Goal: Transaction & Acquisition: Purchase product/service

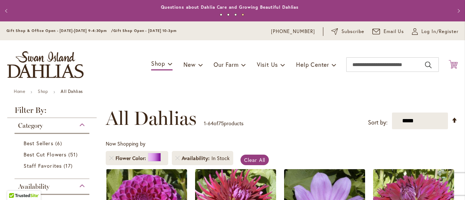
click at [448, 63] on icon at bounding box center [452, 64] width 9 height 9
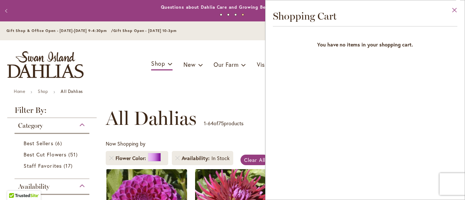
click at [452, 11] on button "Close" at bounding box center [454, 11] width 20 height 23
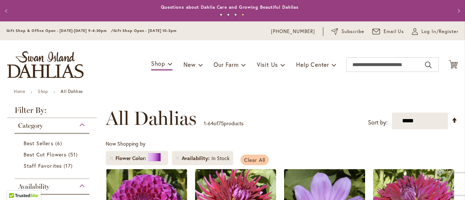
click at [256, 156] on span "Clear All" at bounding box center [254, 159] width 21 height 7
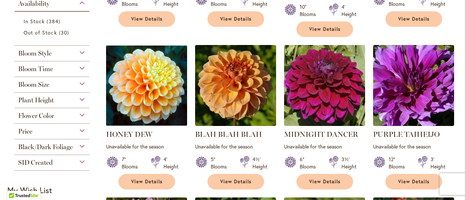
scroll to position [302, 0]
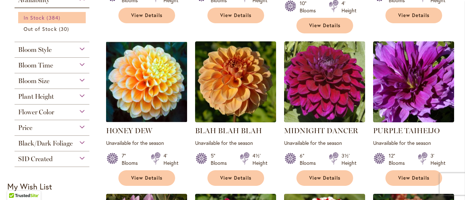
click at [35, 17] on span "In Stock" at bounding box center [34, 17] width 21 height 7
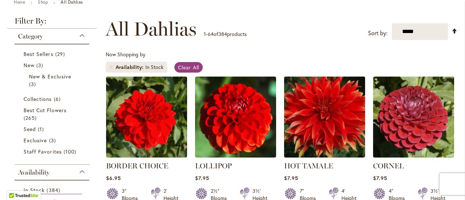
scroll to position [121, 0]
